Goal: Task Accomplishment & Management: Use online tool/utility

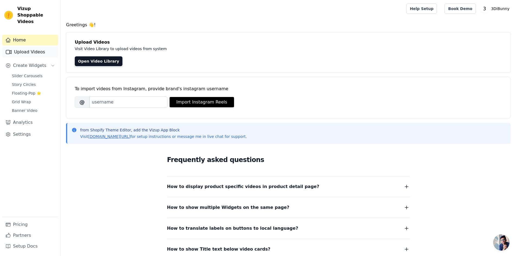
click at [38, 47] on link "Upload Videos" at bounding box center [30, 52] width 56 height 11
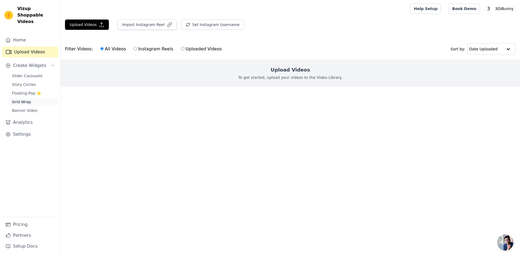
click at [25, 99] on link "Grid Wrap" at bounding box center [34, 102] width 50 height 8
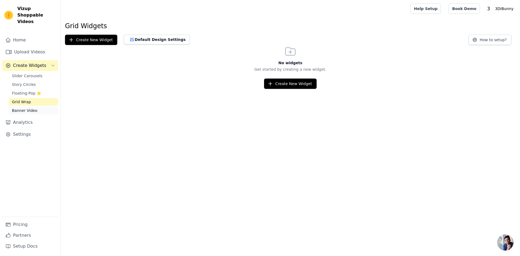
click at [23, 108] on span "Banner Video" at bounding box center [24, 110] width 25 height 5
click at [28, 90] on span "Floating-Pop ⭐" at bounding box center [26, 92] width 29 height 5
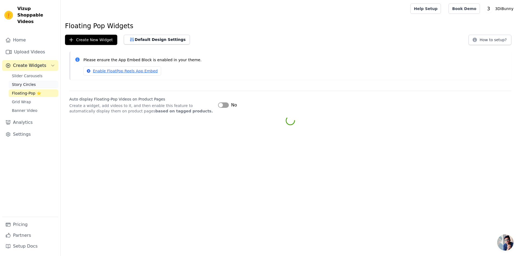
click at [29, 82] on span "Story Circles" at bounding box center [24, 84] width 24 height 5
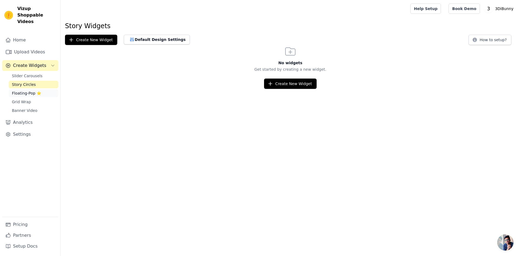
click at [28, 90] on span "Floating-Pop ⭐" at bounding box center [26, 92] width 29 height 5
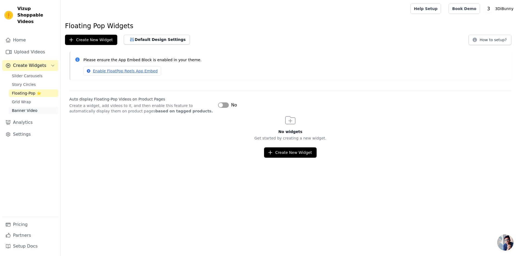
click at [27, 108] on span "Banner Video" at bounding box center [24, 110] width 25 height 5
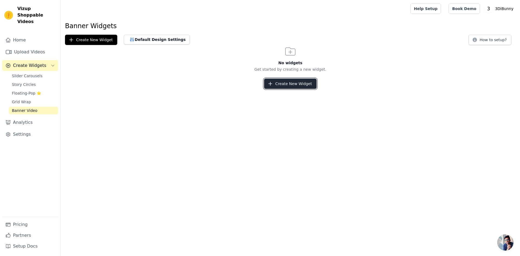
click at [280, 86] on button "Create New Widget" at bounding box center [290, 84] width 52 height 10
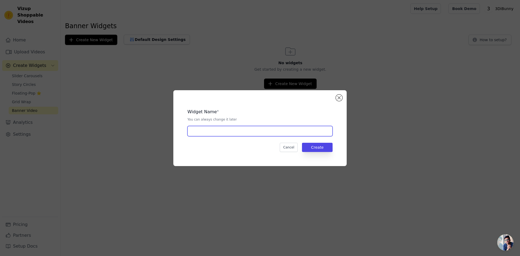
click at [266, 132] on input "text" at bounding box center [259, 131] width 145 height 10
type input "d"
type input "video"
click at [317, 141] on div "Widget Name * You can always change it later video Cancel Create" at bounding box center [260, 128] width 156 height 58
click at [317, 146] on button "Create" at bounding box center [317, 147] width 31 height 9
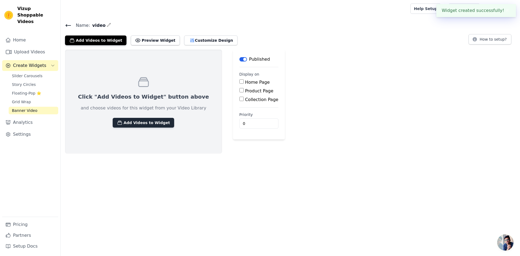
click at [138, 121] on button "Add Videos to Widget" at bounding box center [143, 123] width 61 height 10
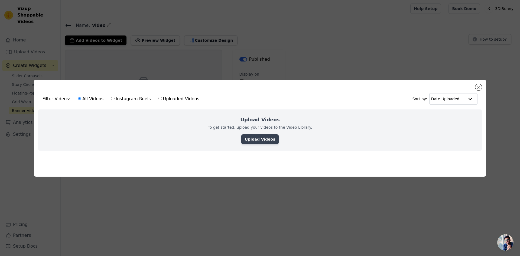
click at [263, 138] on link "Upload Videos" at bounding box center [259, 139] width 37 height 10
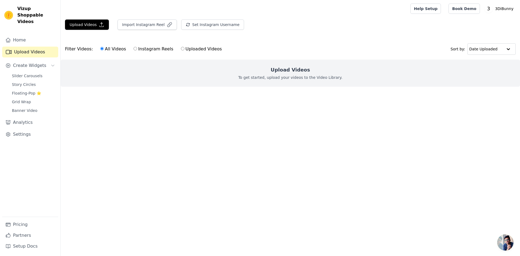
click at [134, 50] on input "Instagram Reels" at bounding box center [136, 49] width 4 height 4
radio input "true"
click at [97, 50] on div "All Videos Instagram Reels Uploaded Videos" at bounding box center [161, 49] width 128 height 12
click at [100, 47] on label "All Videos" at bounding box center [113, 48] width 26 height 7
click at [100, 47] on input "All Videos" at bounding box center [102, 49] width 4 height 4
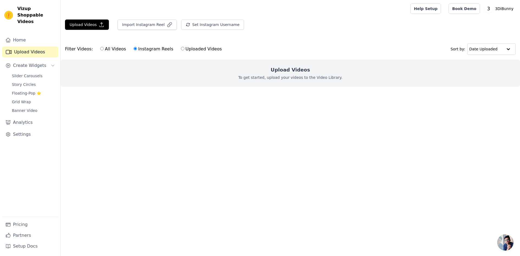
radio input "true"
click at [87, 25] on button "Upload Videos" at bounding box center [87, 24] width 44 height 10
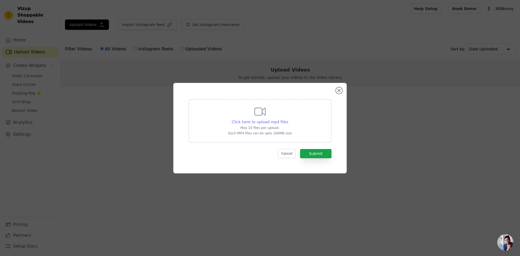
click at [276, 120] on span "Click here to upload mp4 files" at bounding box center [260, 122] width 57 height 4
click at [288, 119] on input "Click here to upload mp4 files Max 10 files per upload. Each MP4 files can be u…" at bounding box center [288, 119] width 0 height 0
type input "C:\fakepath\Sans titre.mp4"
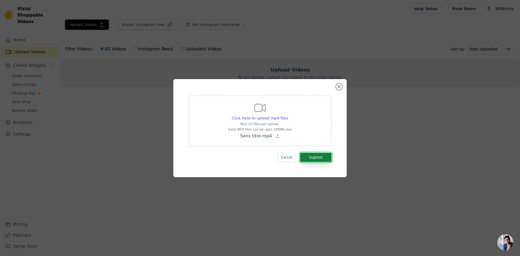
click at [318, 157] on button "Submit" at bounding box center [315, 157] width 31 height 9
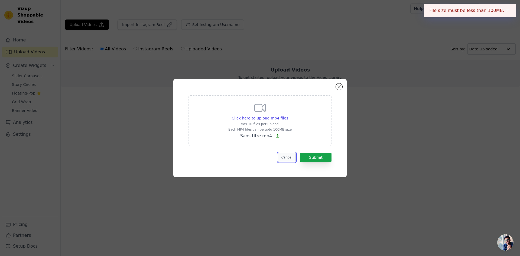
click at [288, 153] on button "Cancel" at bounding box center [287, 157] width 18 height 9
